Goal: Check status: Check status

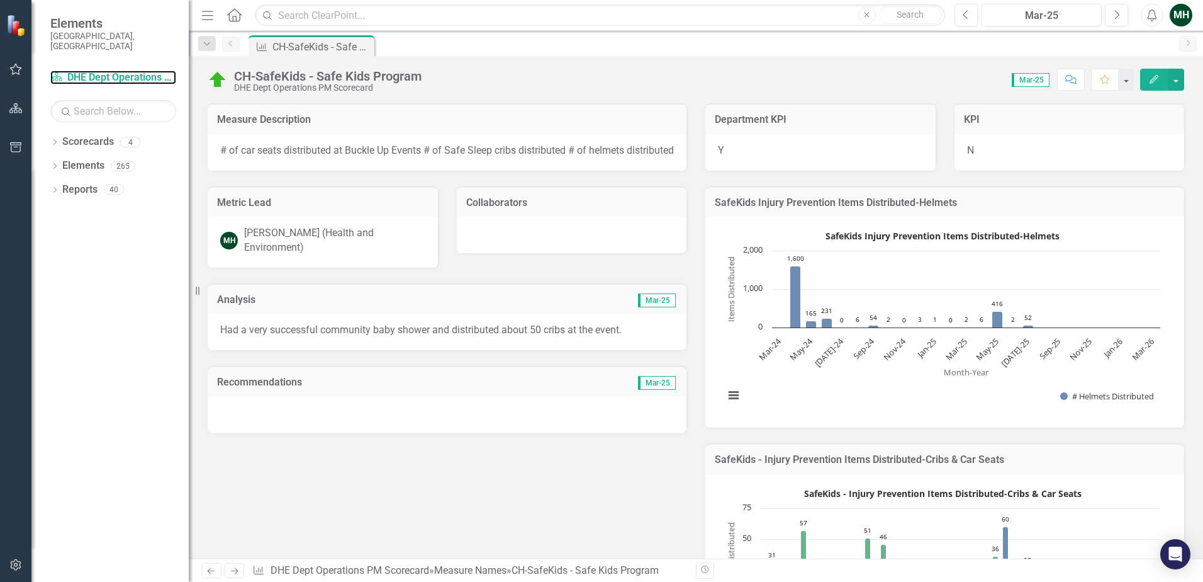
click at [96, 70] on link "Scorecard DHE Dept Operations PM Scorecard" at bounding box center [113, 77] width 126 height 14
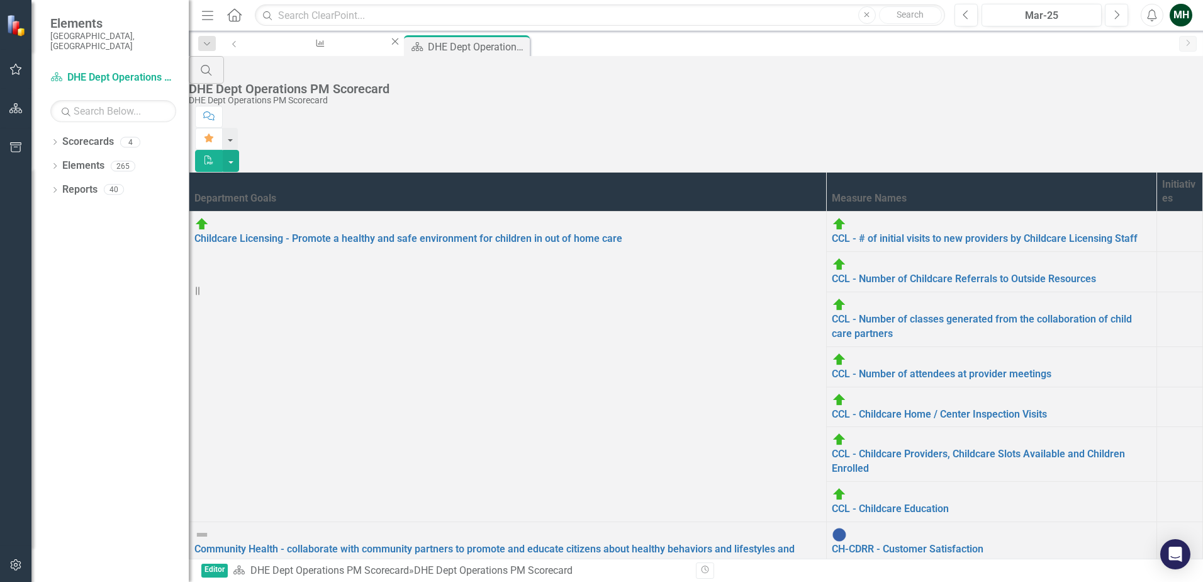
scroll to position [270, 0]
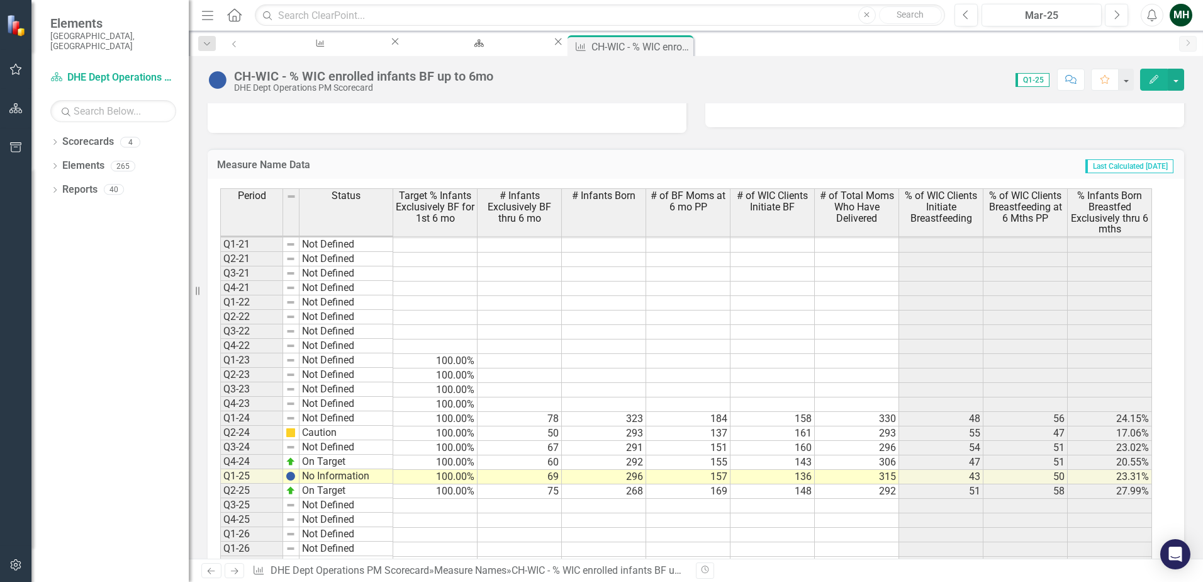
scroll to position [378, 0]
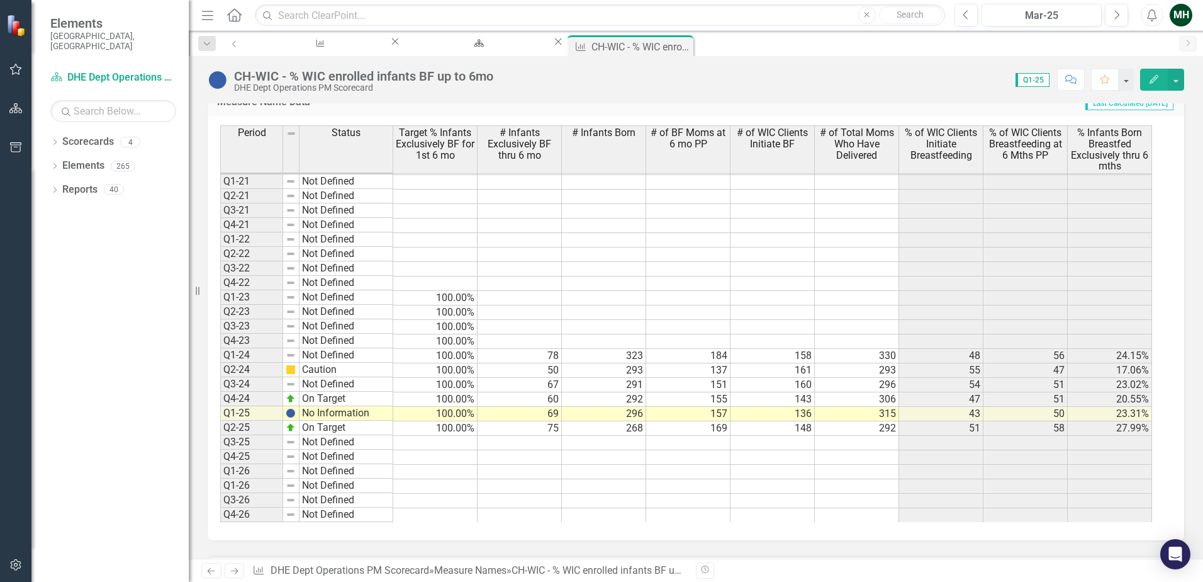
click at [1055, 424] on tbody "Q2-17 Not Defined Q3-17 Not Defined Q4-17 Not Defined Q1-18 Not Defined Q2-18 N…" at bounding box center [686, 239] width 932 height 565
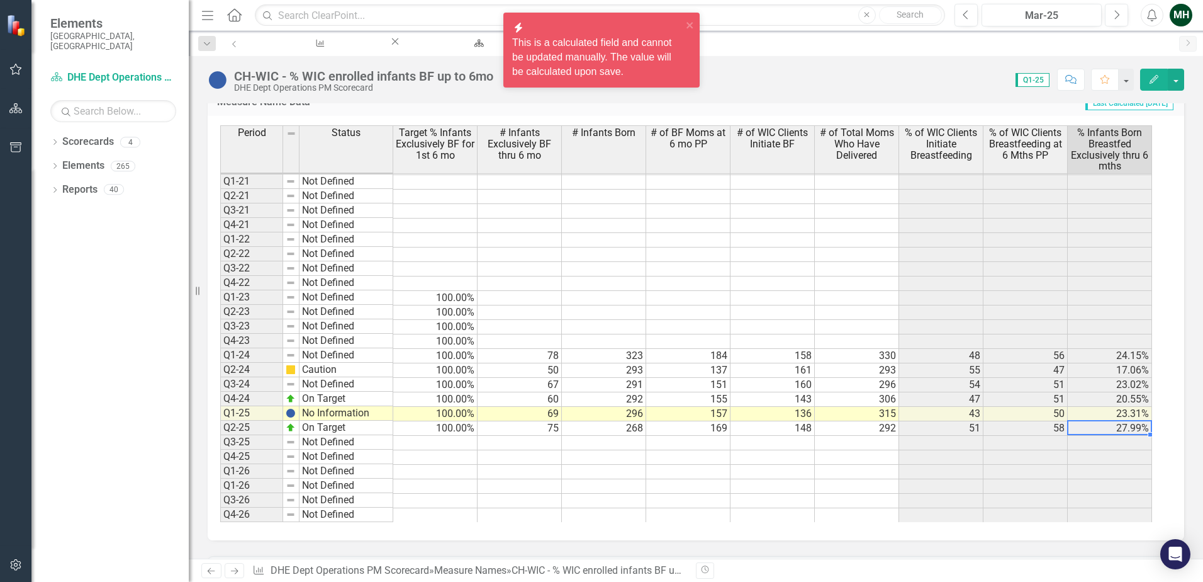
click at [1098, 427] on td "27.99%" at bounding box center [1110, 428] width 84 height 14
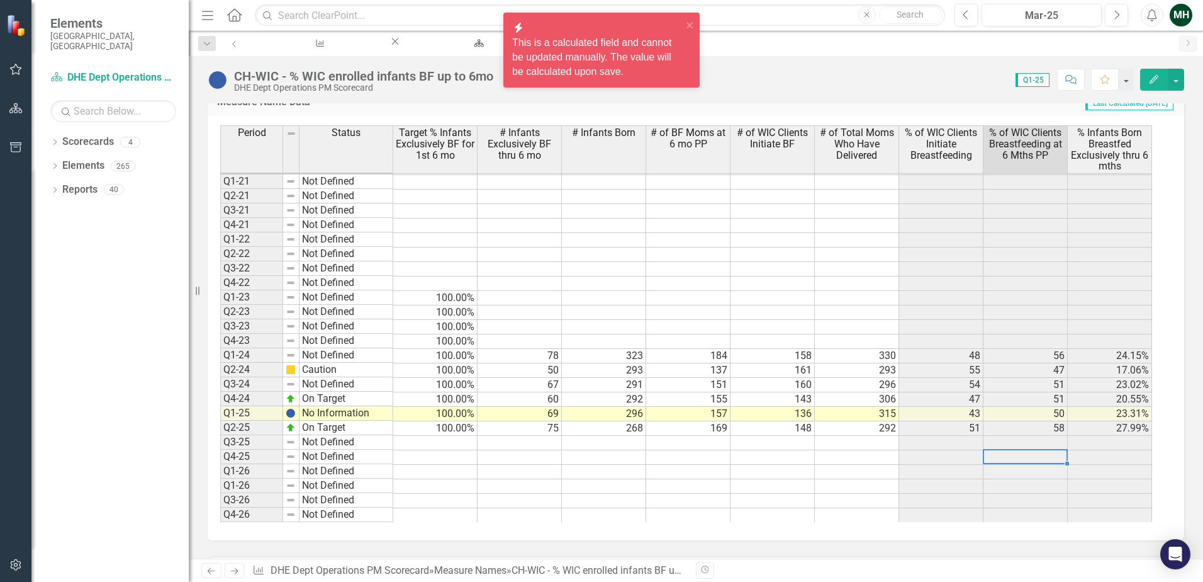
click at [220, 451] on div "Period Status Target % Infants Exclusively BF for 1st 6 mo # Infants Exclusivel…" at bounding box center [220, 230] width 0 height 584
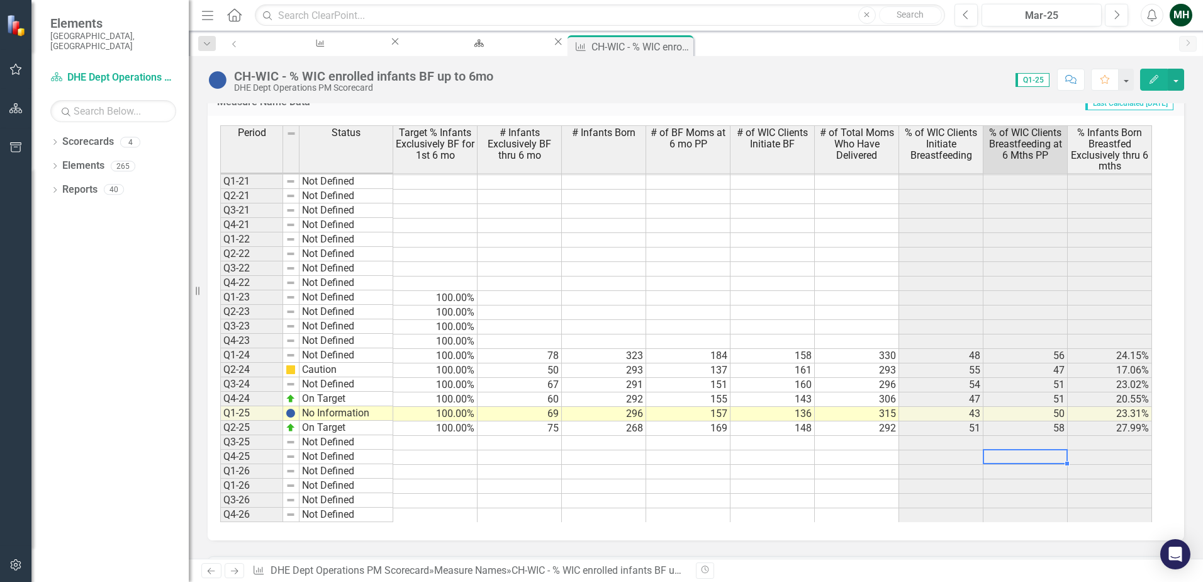
click at [858, 421] on td "292" at bounding box center [857, 428] width 84 height 14
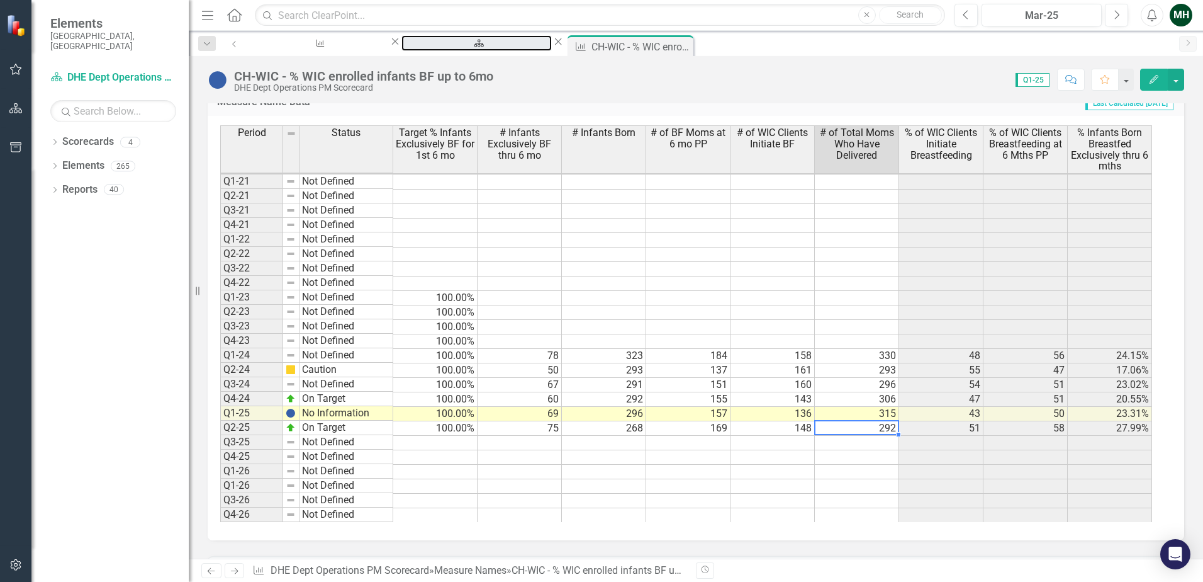
click at [428, 47] on div "DHE Dept Operations PM Scorecard" at bounding box center [477, 55] width 128 height 16
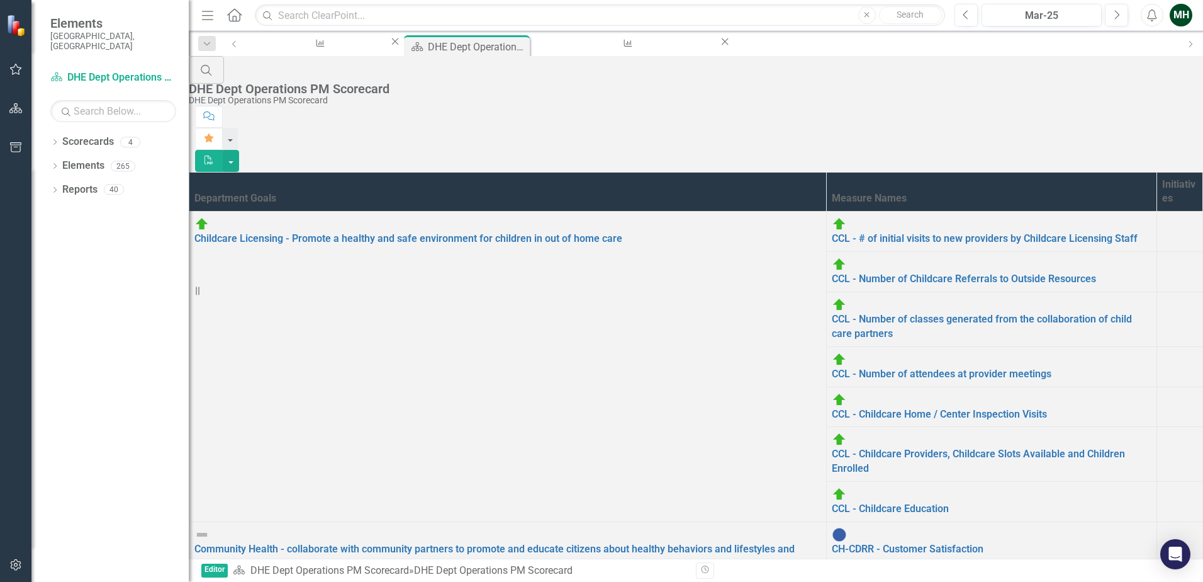
scroll to position [267, 0]
